Goal: Information Seeking & Learning: Compare options

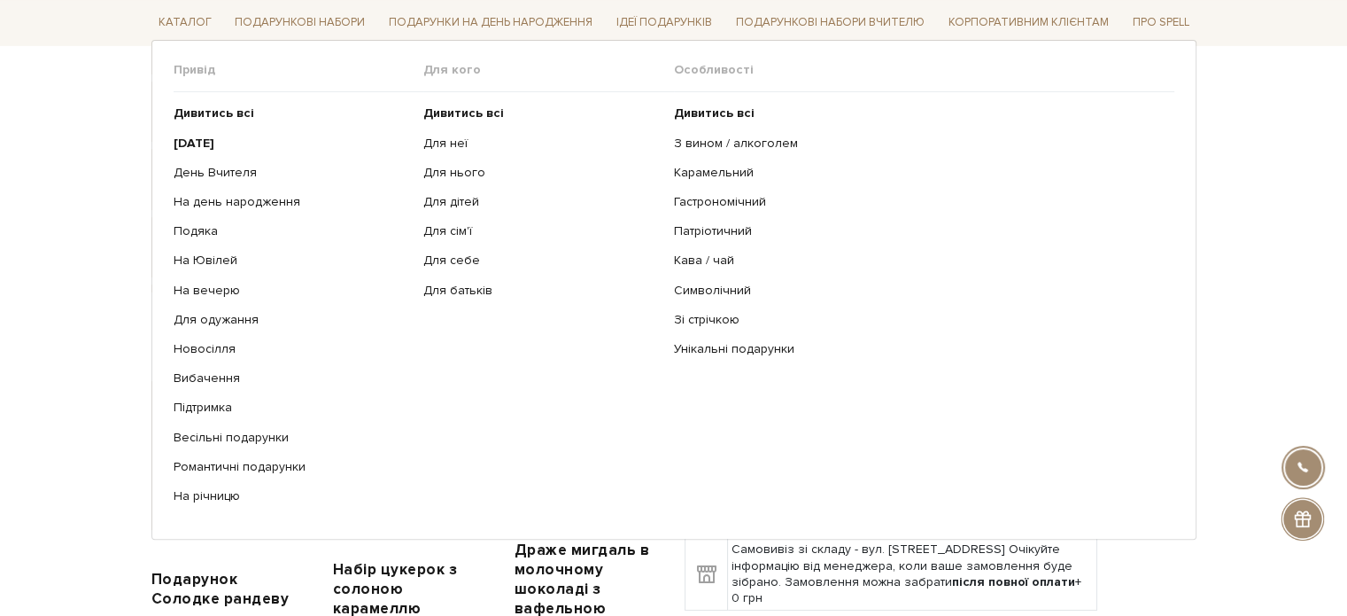
scroll to position [354, 0]
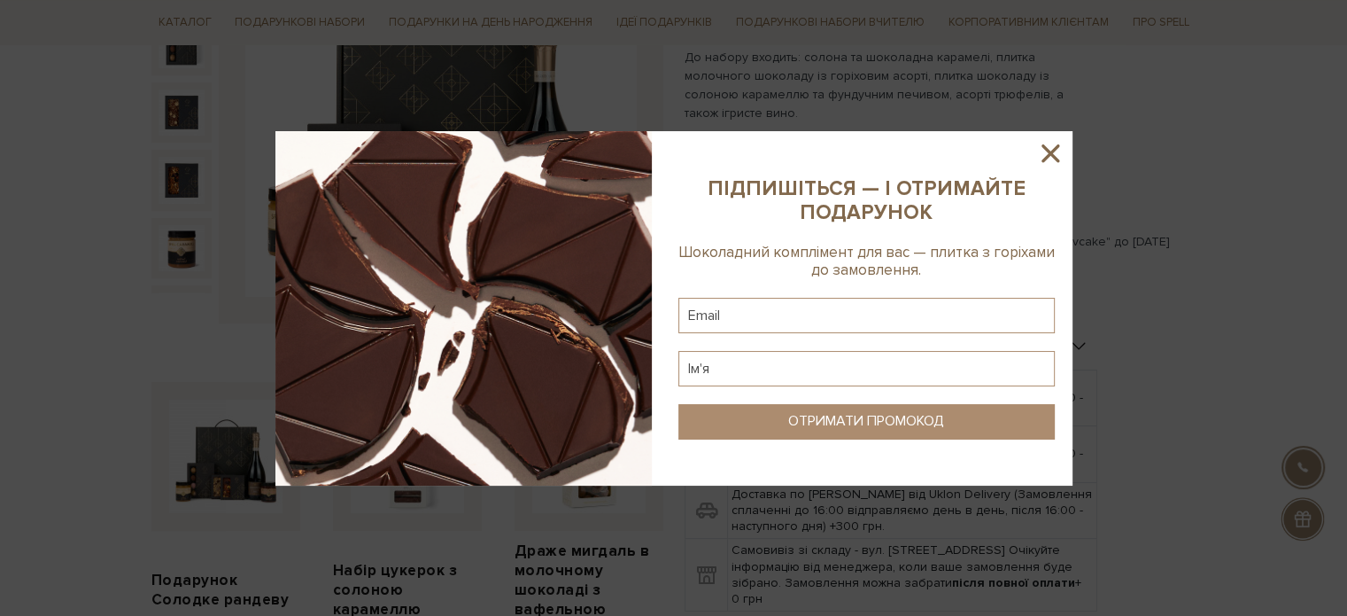
click at [1051, 148] on icon at bounding box center [1051, 153] width 30 height 30
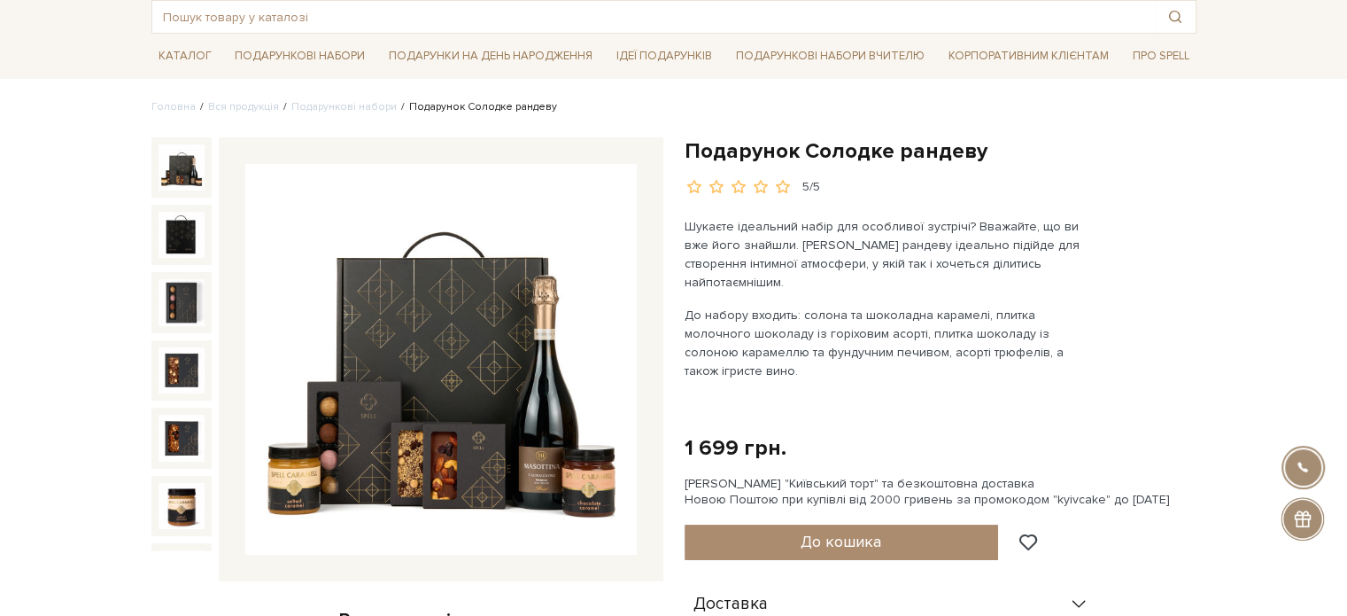
scroll to position [89, 0]
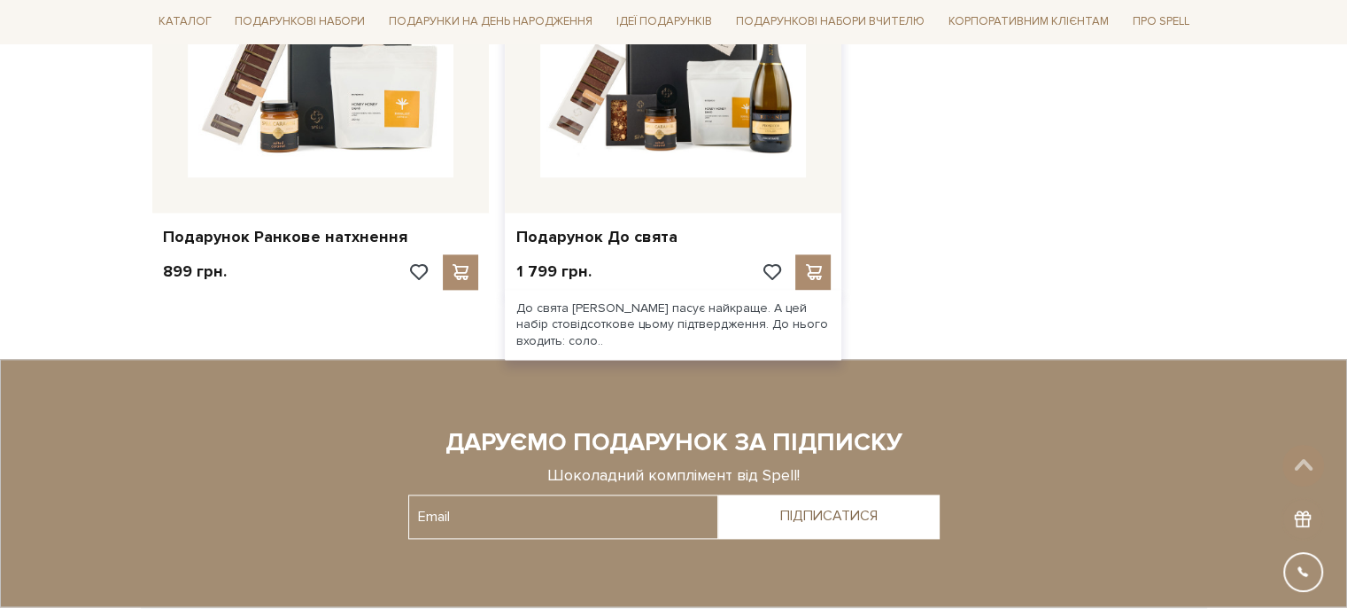
scroll to position [2215, 0]
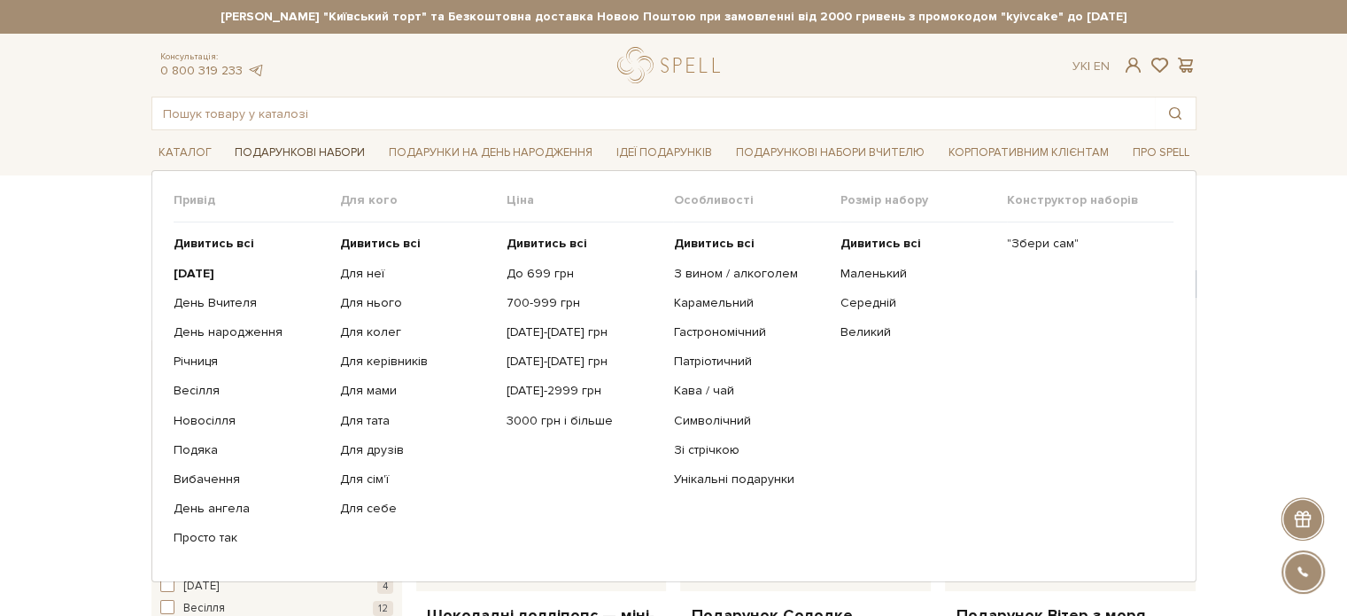
click at [301, 148] on link "Подарункові набори" at bounding box center [300, 152] width 144 height 27
click at [553, 327] on link "[DATE]-[DATE] грн" at bounding box center [583, 332] width 153 height 16
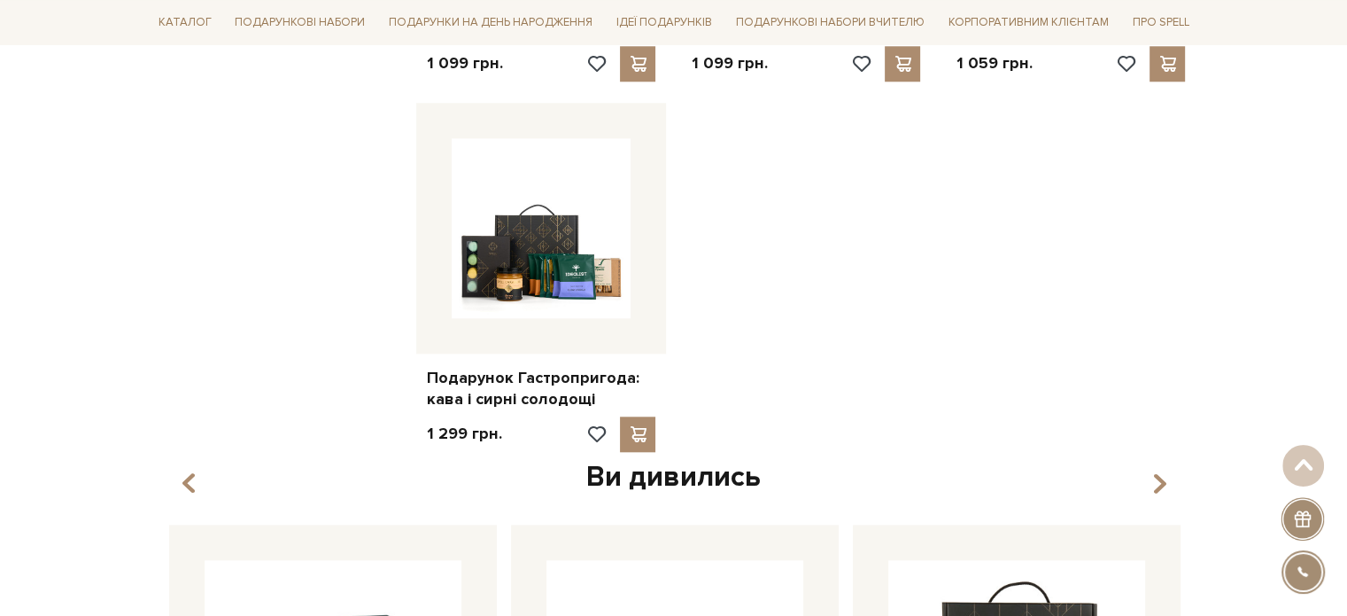
scroll to position [1772, 0]
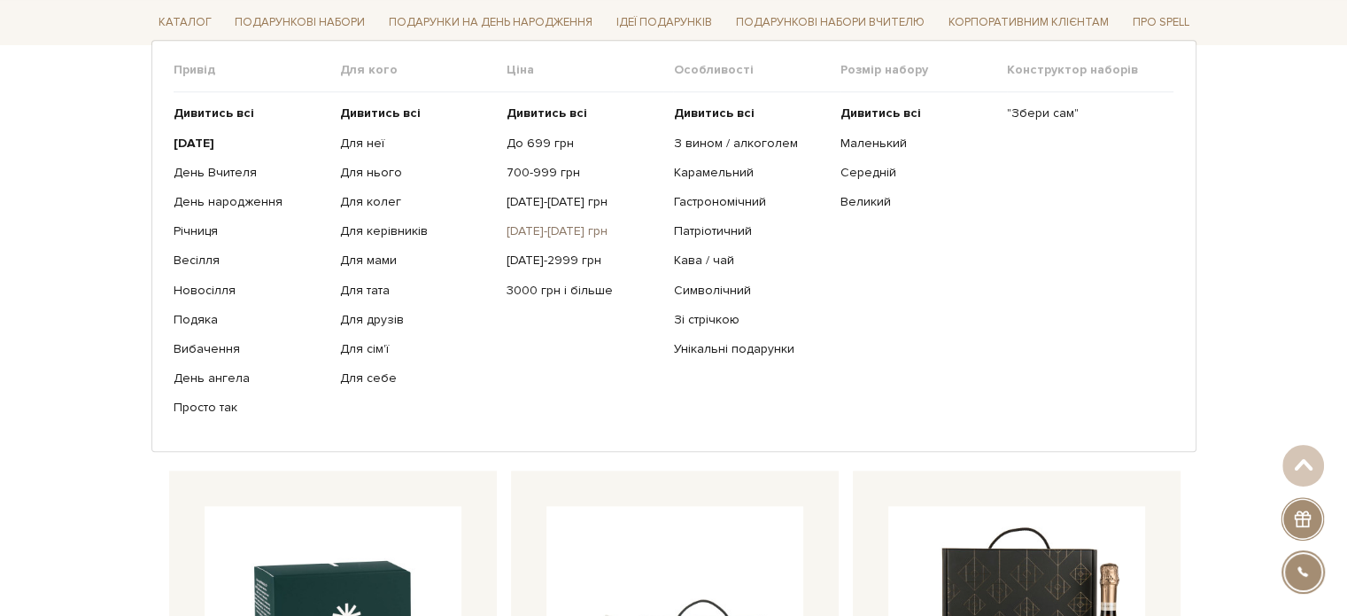
click at [570, 229] on link "[DATE]-[DATE] грн" at bounding box center [583, 231] width 153 height 16
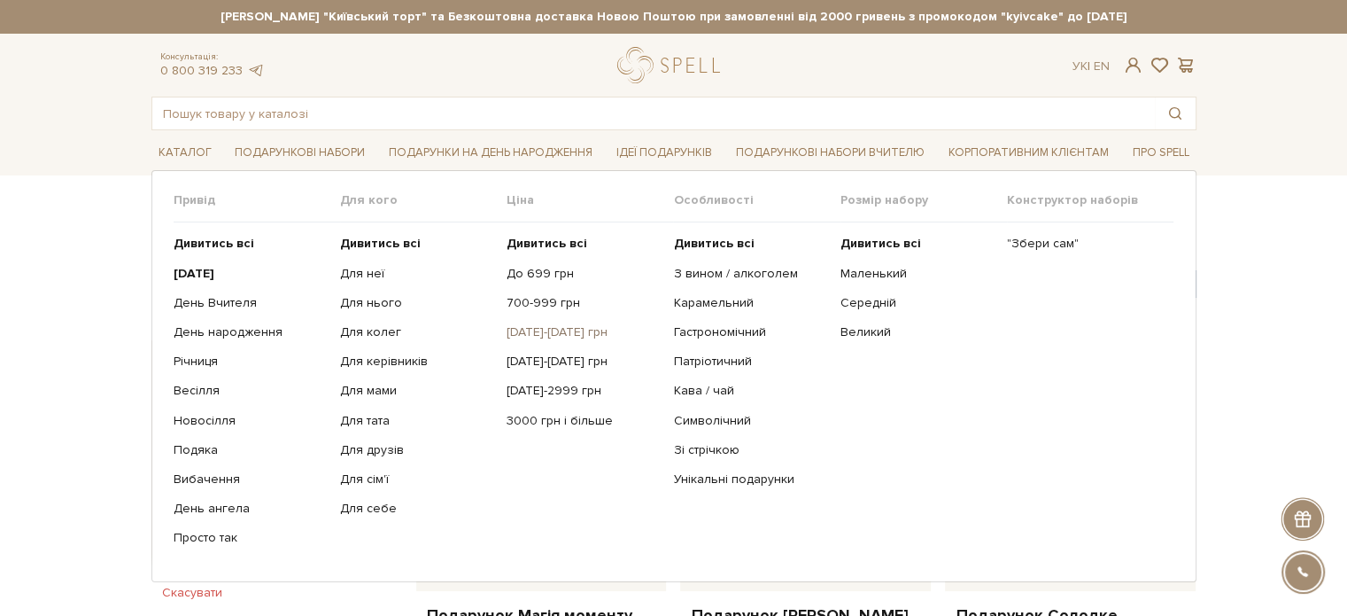
click at [535, 335] on link "[DATE]-[DATE] грн" at bounding box center [583, 332] width 153 height 16
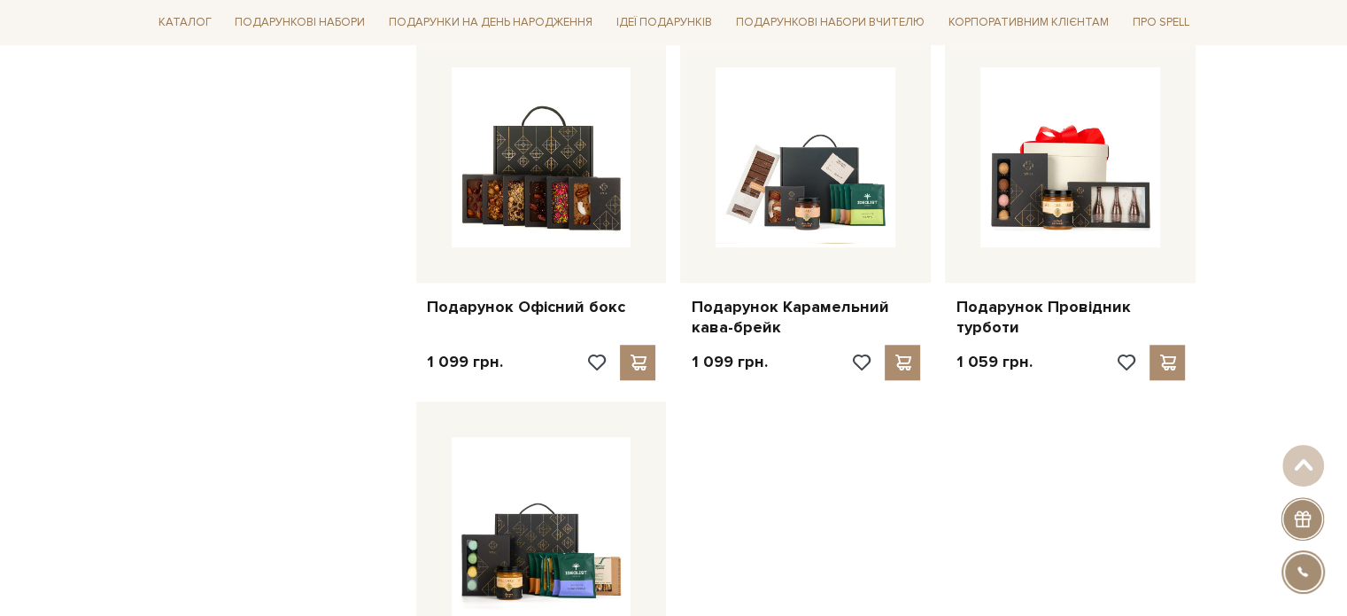
scroll to position [1417, 0]
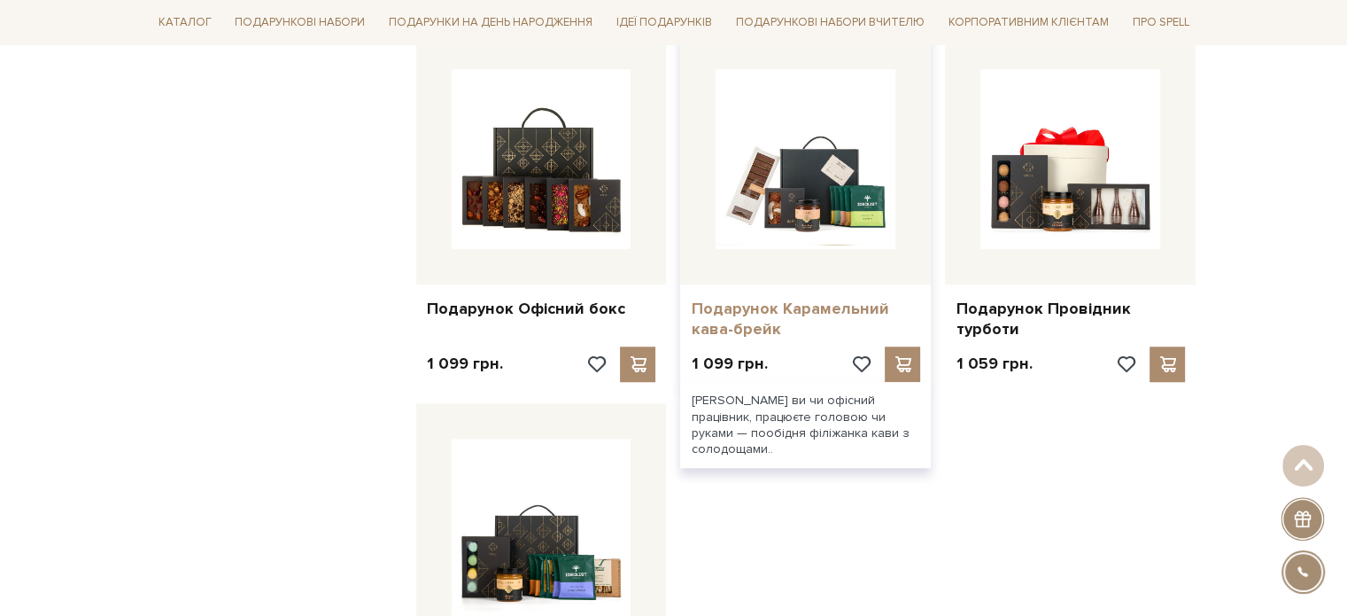
click at [778, 321] on link "Подарунок Карамельний кава-брейк" at bounding box center [805, 320] width 229 height 42
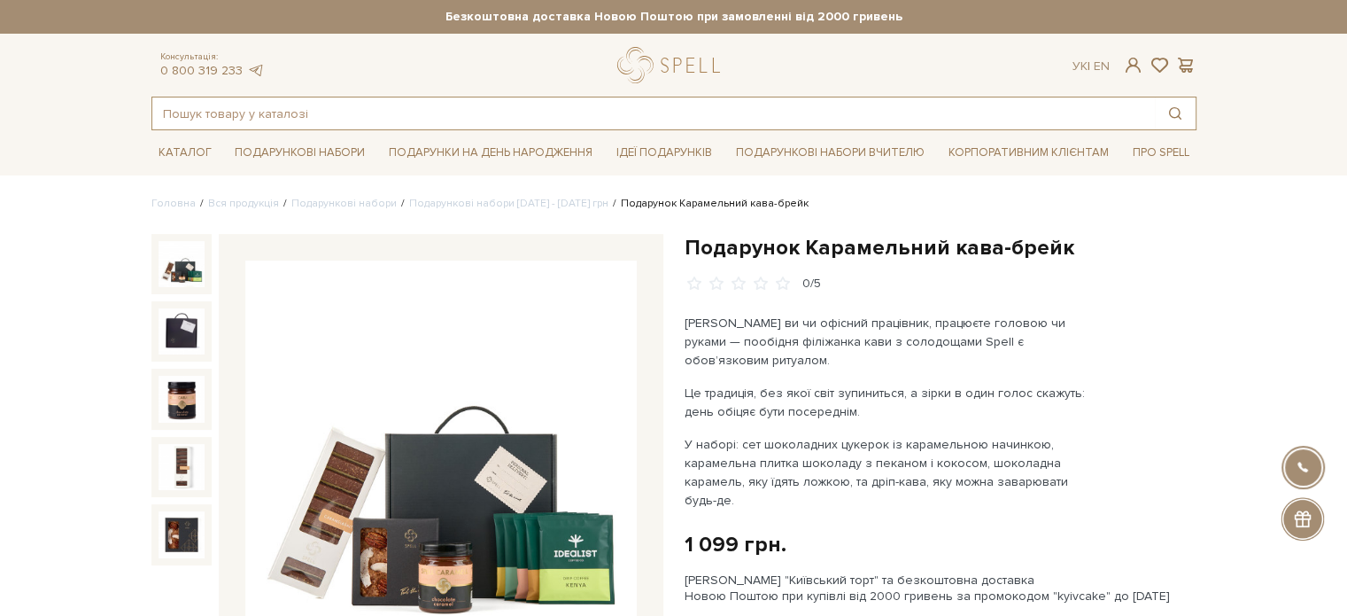
click at [245, 118] on input "text" at bounding box center [653, 113] width 1003 height 32
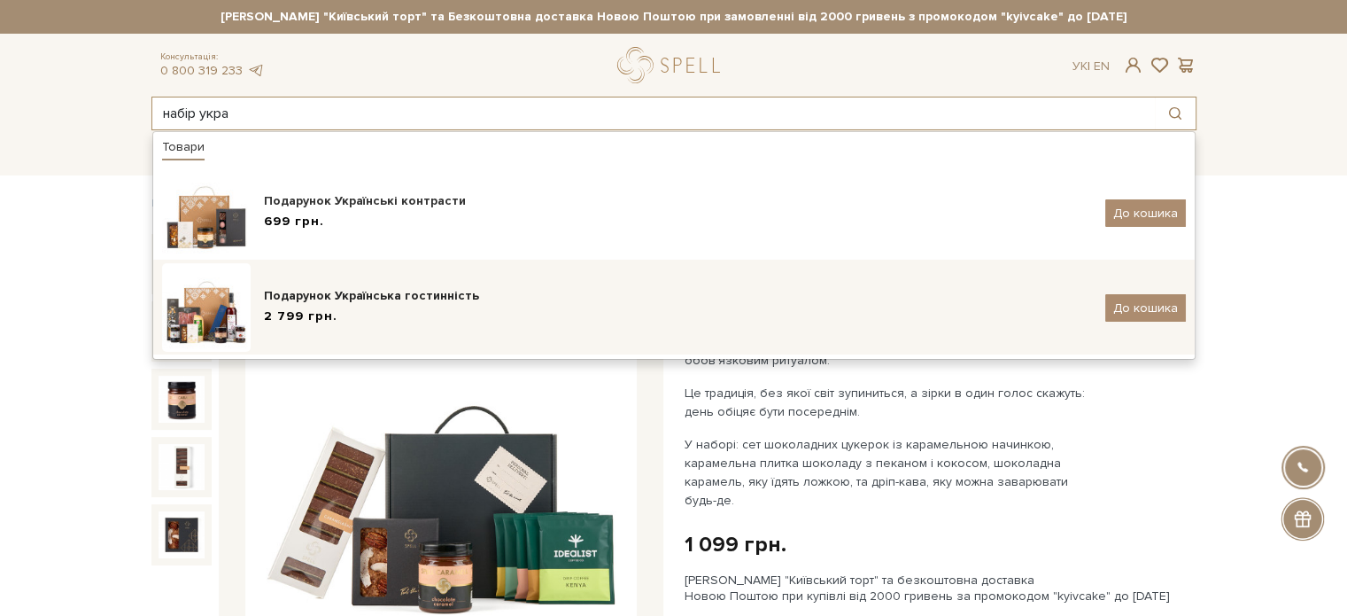
type input "набір укра"
click at [327, 291] on div "Подарунок Українська гостинність" at bounding box center [678, 296] width 828 height 18
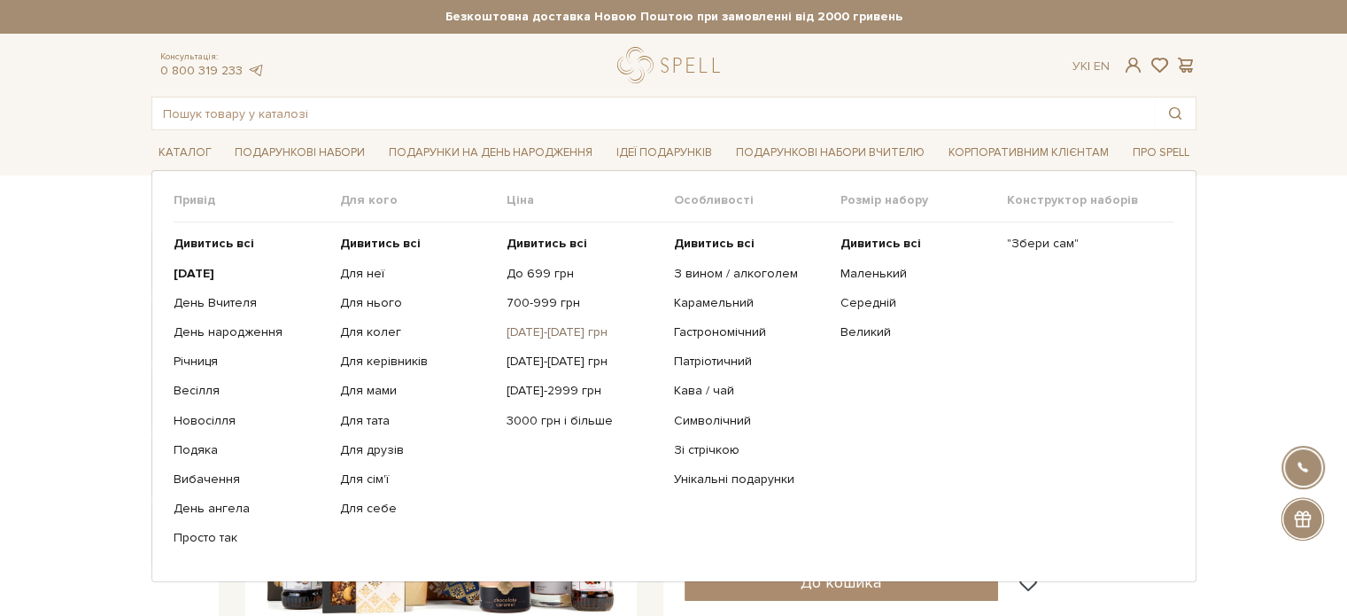
click at [535, 331] on link "[DATE]-[DATE] грн" at bounding box center [583, 332] width 153 height 16
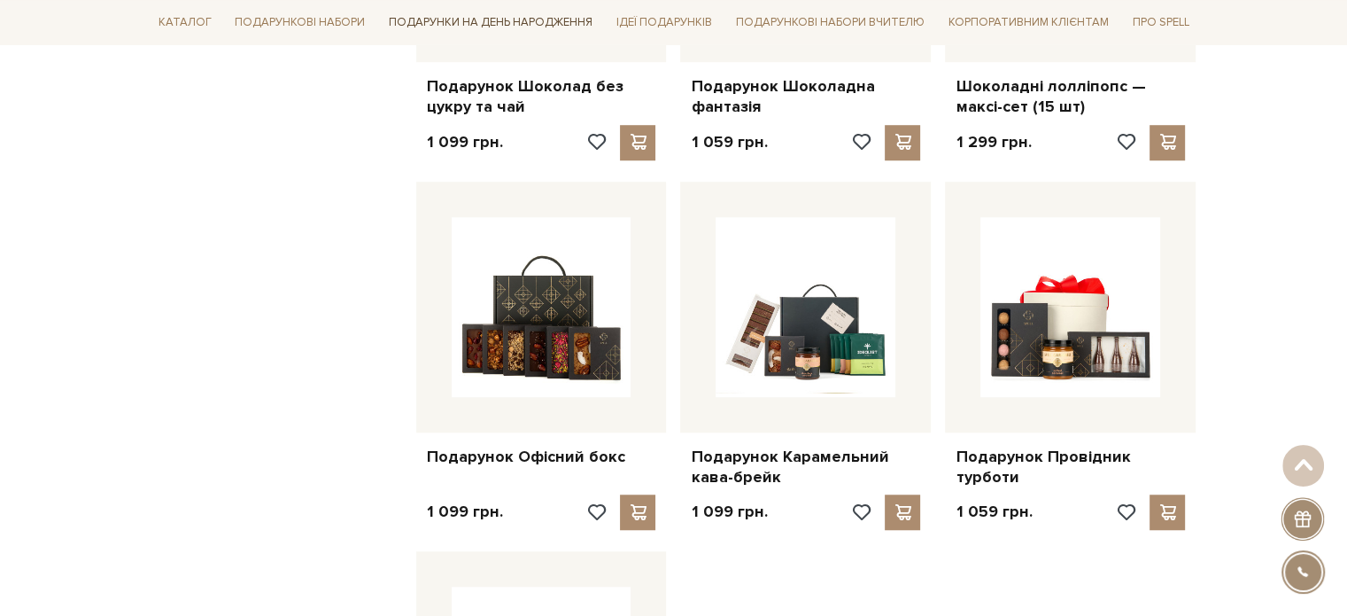
scroll to position [1240, 0]
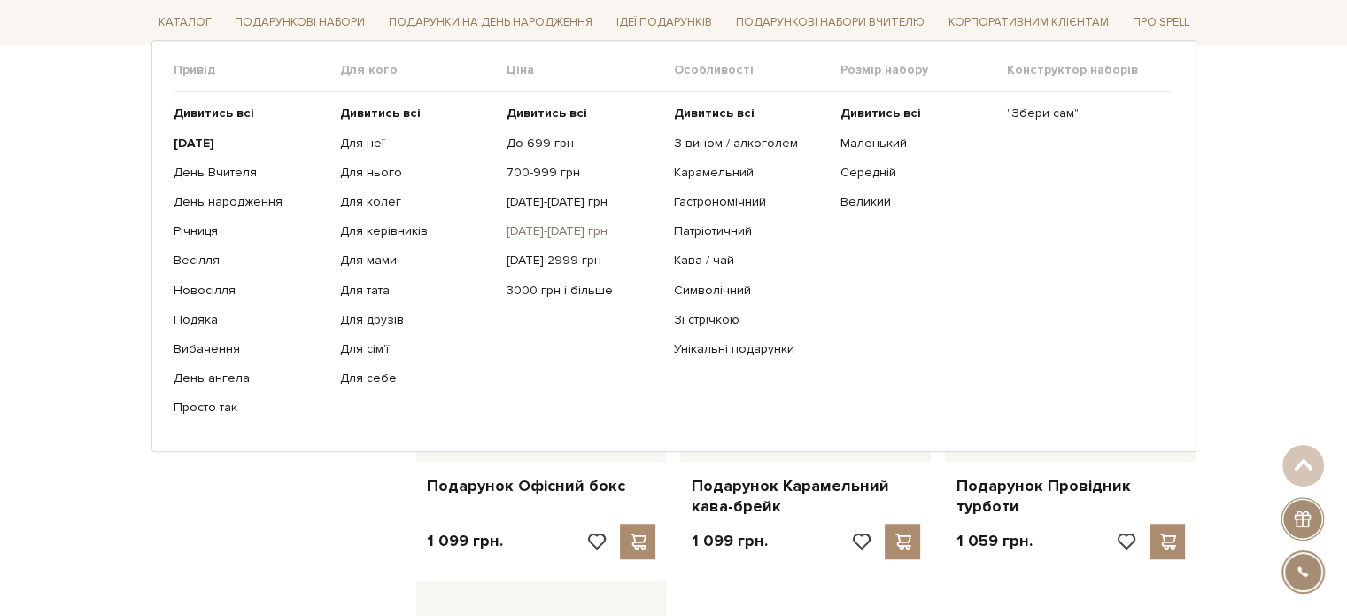
click at [531, 234] on link "[DATE]-[DATE] грн" at bounding box center [583, 231] width 153 height 16
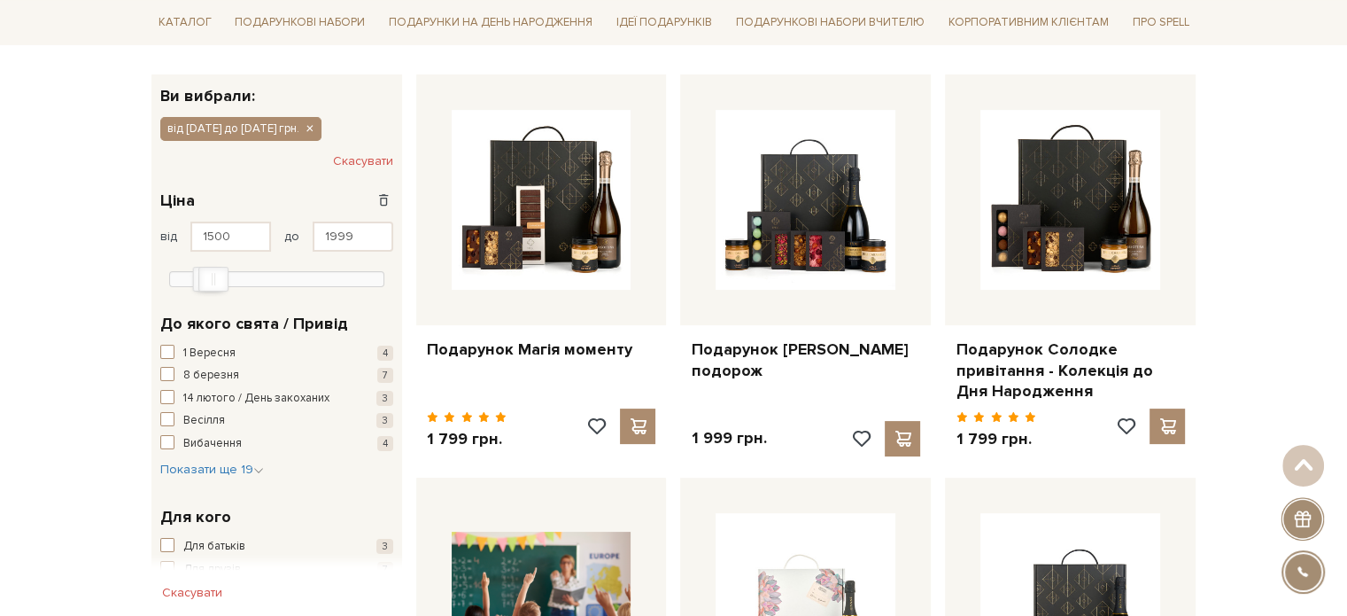
scroll to position [531, 0]
